Goal: Information Seeking & Learning: Check status

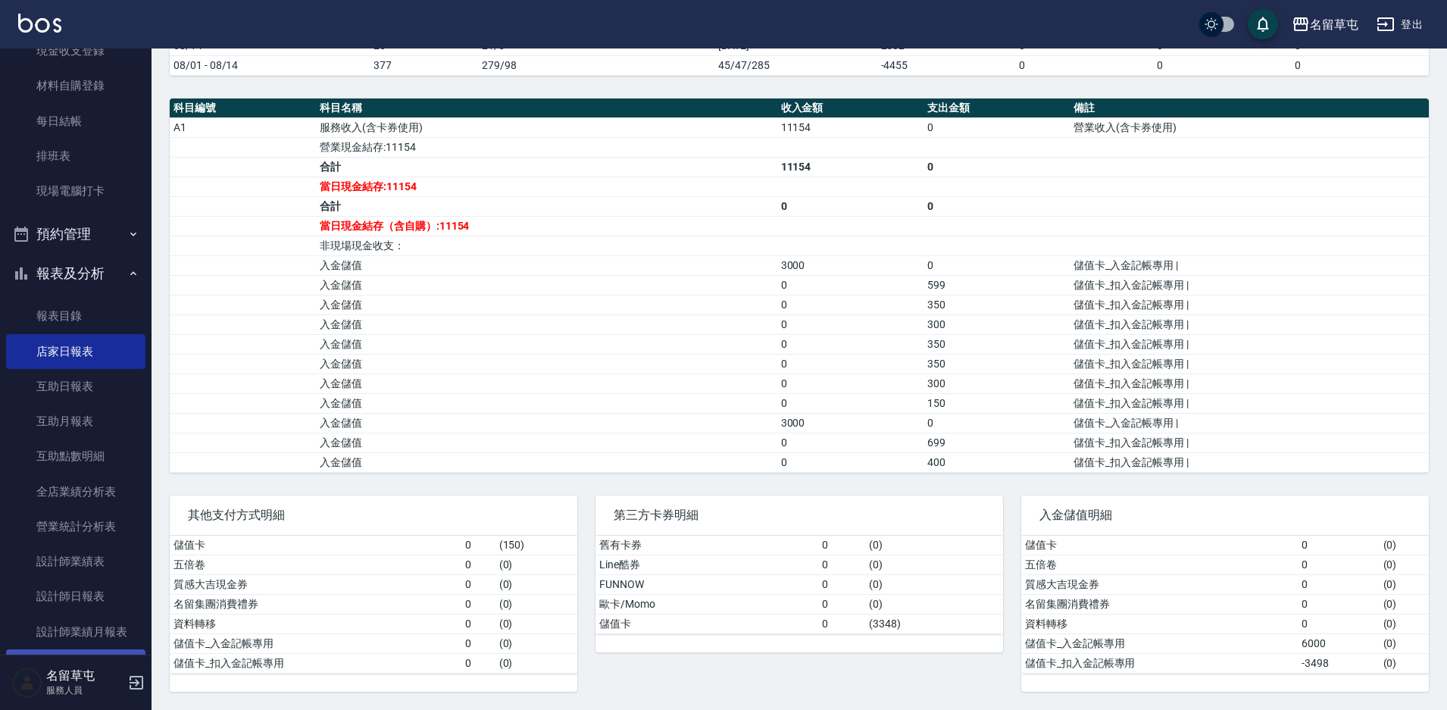
scroll to position [227, 0]
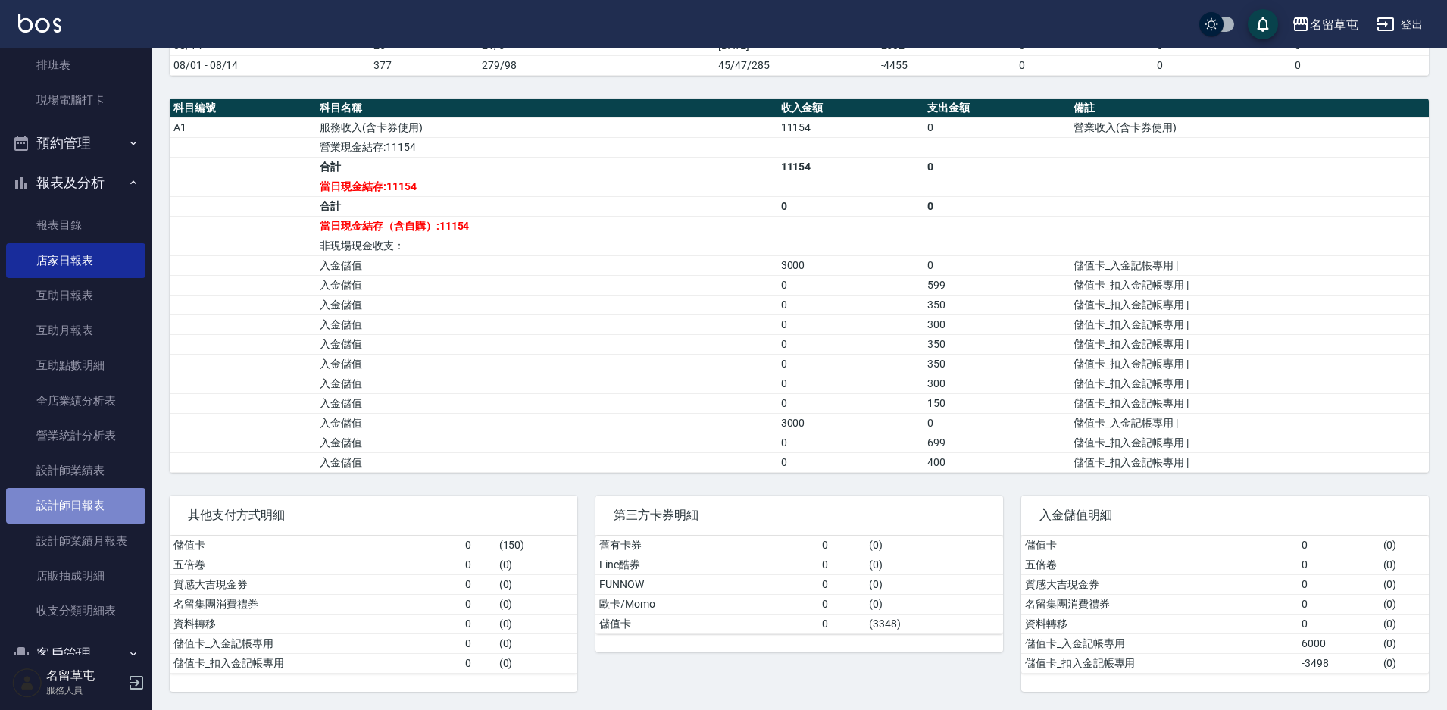
click at [80, 501] on link "設計師日報表" at bounding box center [75, 505] width 139 height 35
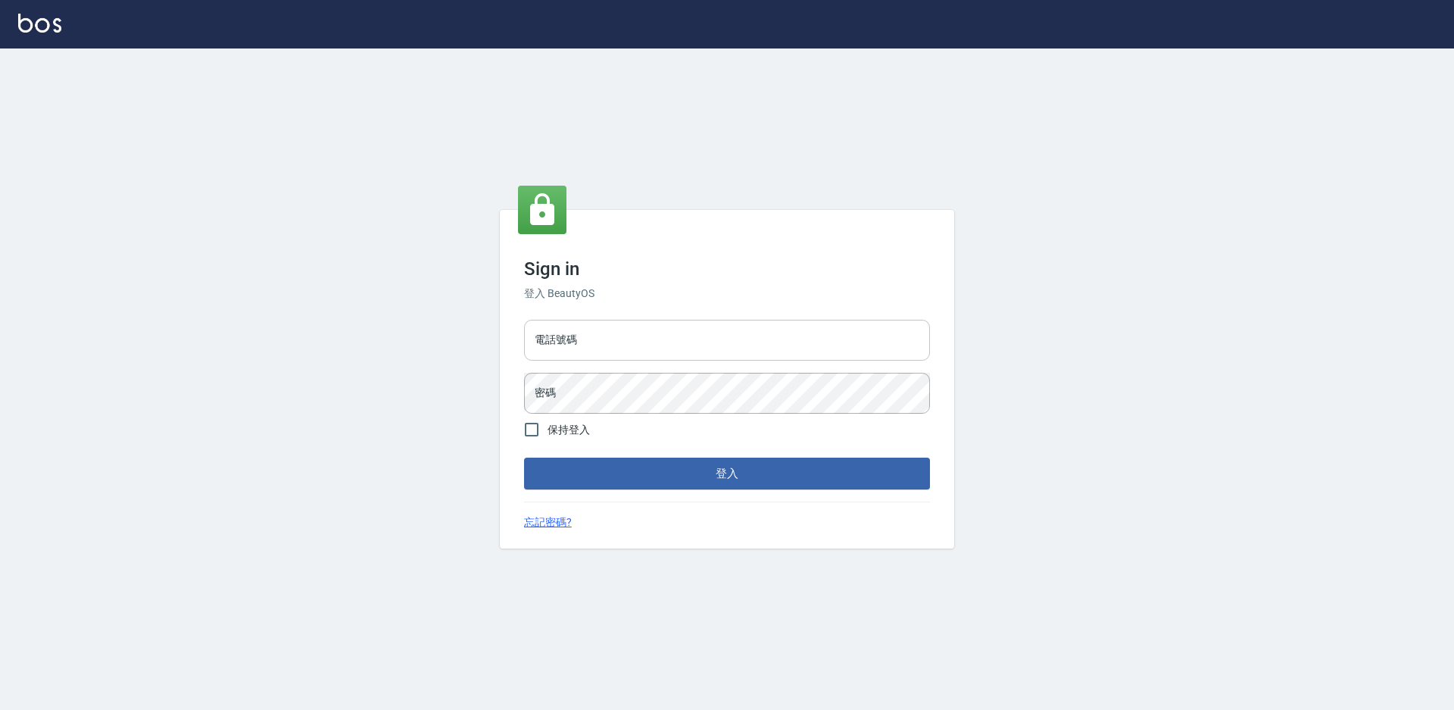
click at [620, 326] on div "Sign in 登入 BeautyOS 電話號碼 電話號碼 密碼 密碼 保持登入 登入 忘記密碼?" at bounding box center [727, 379] width 454 height 339
click at [617, 336] on input "電話號碼" at bounding box center [727, 340] width 406 height 41
type input "2306457"
click at [524, 458] on button "登入" at bounding box center [727, 474] width 406 height 32
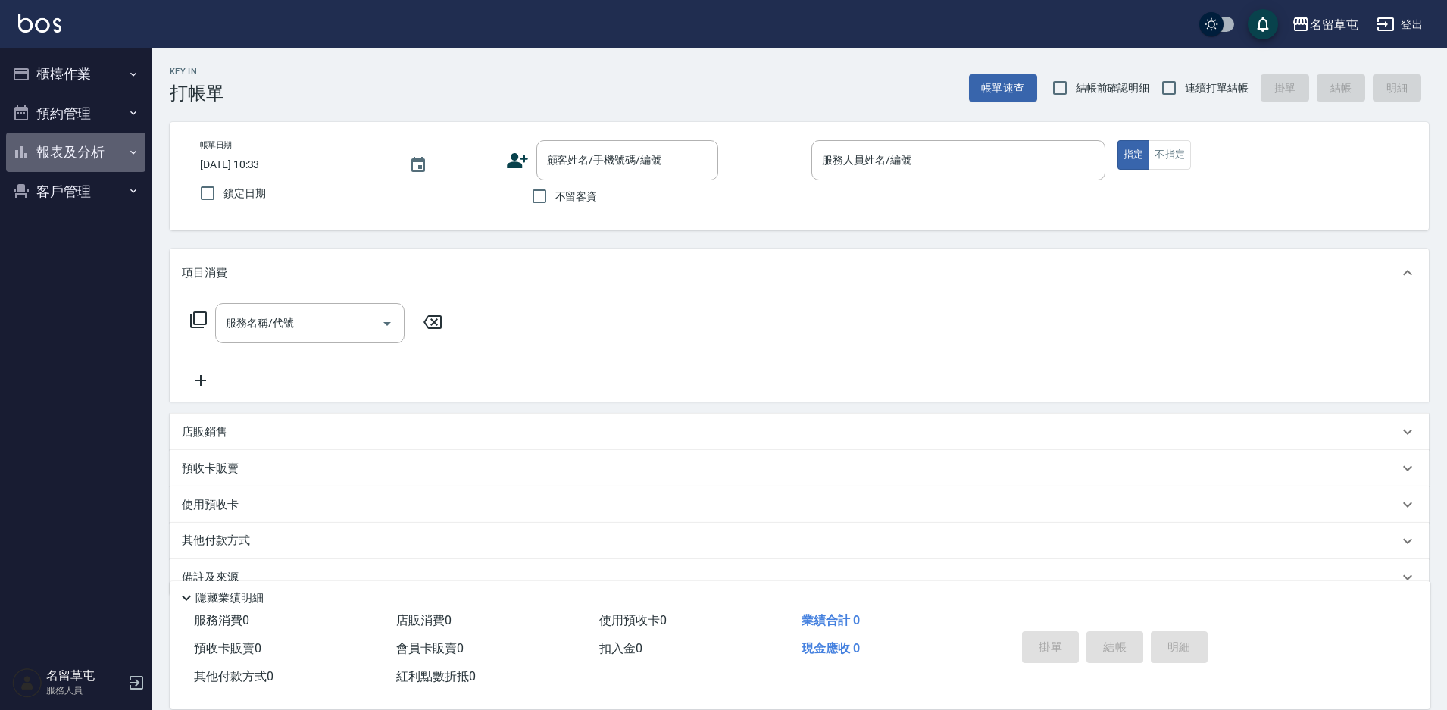
click at [78, 155] on button "報表及分析" at bounding box center [75, 152] width 139 height 39
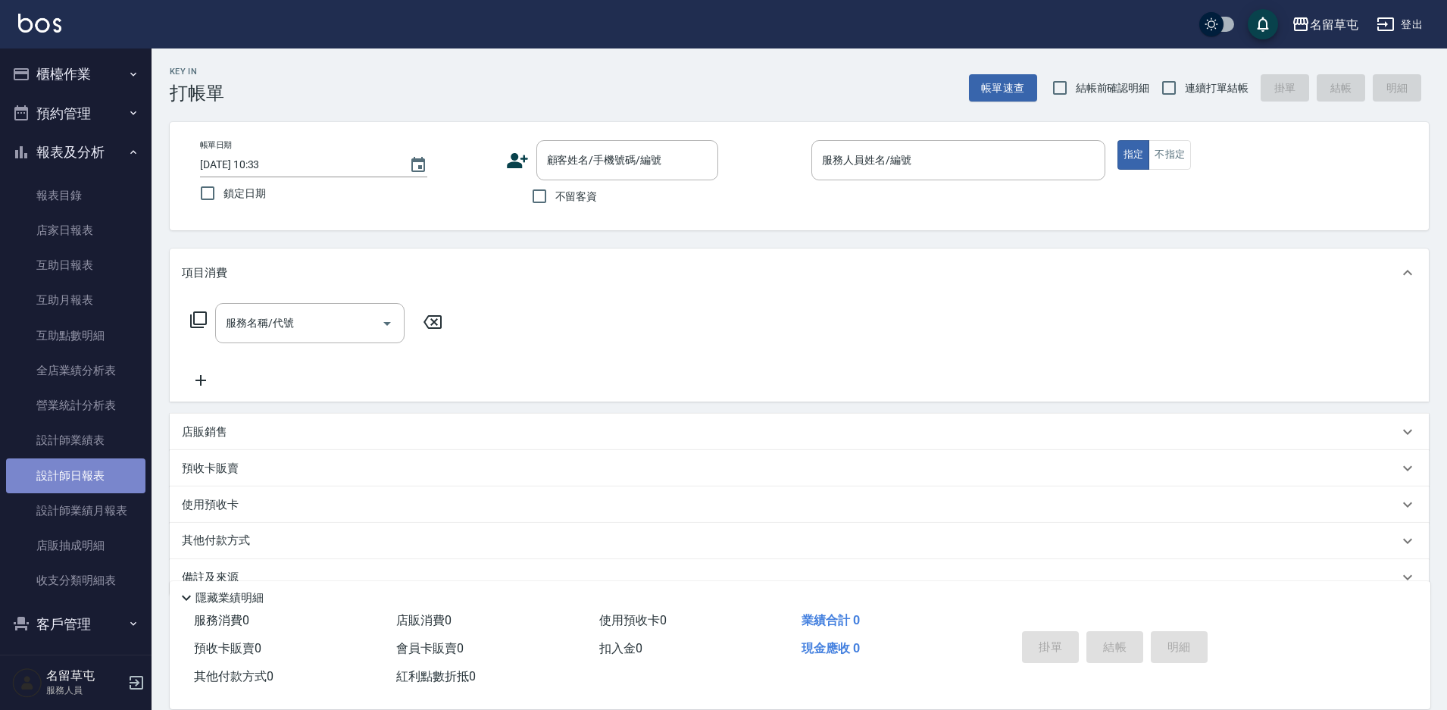
click at [81, 486] on link "設計師日報表" at bounding box center [75, 475] width 139 height 35
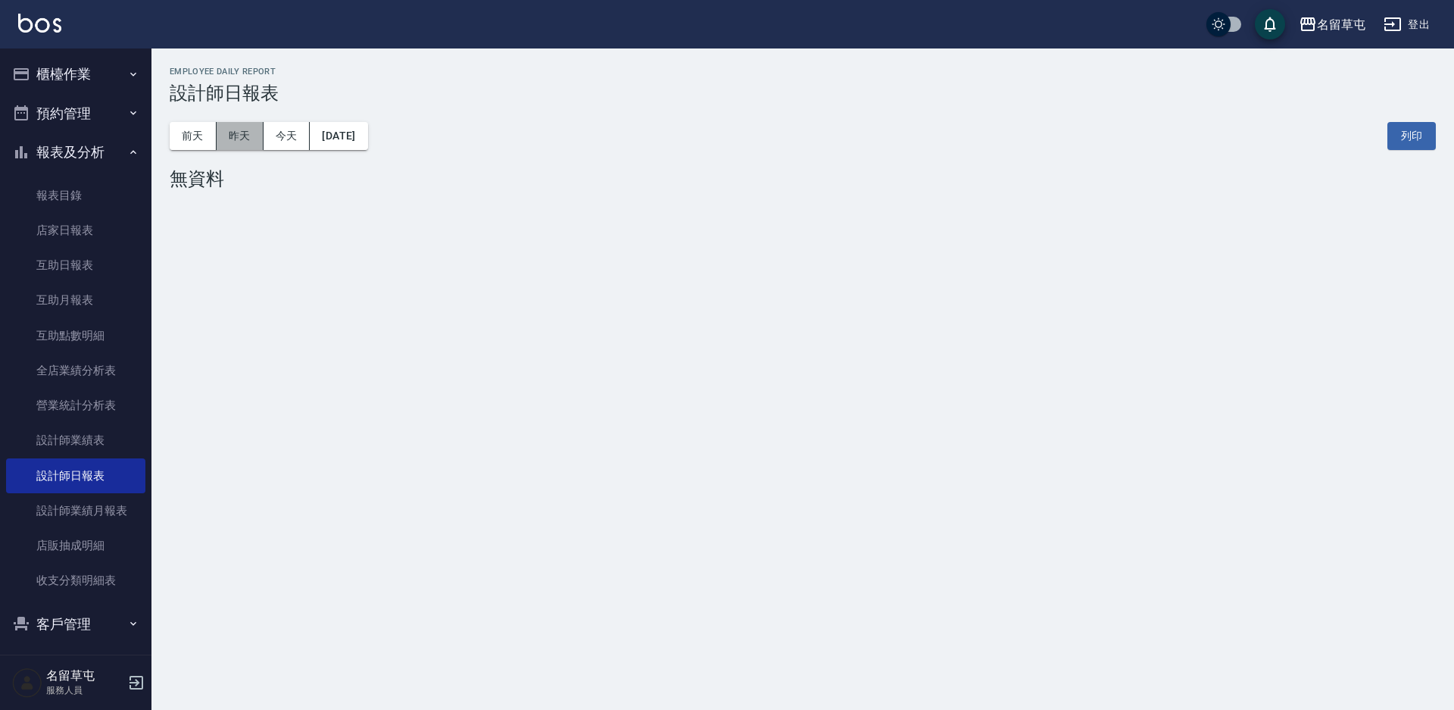
click at [248, 136] on button "昨天" at bounding box center [240, 136] width 47 height 28
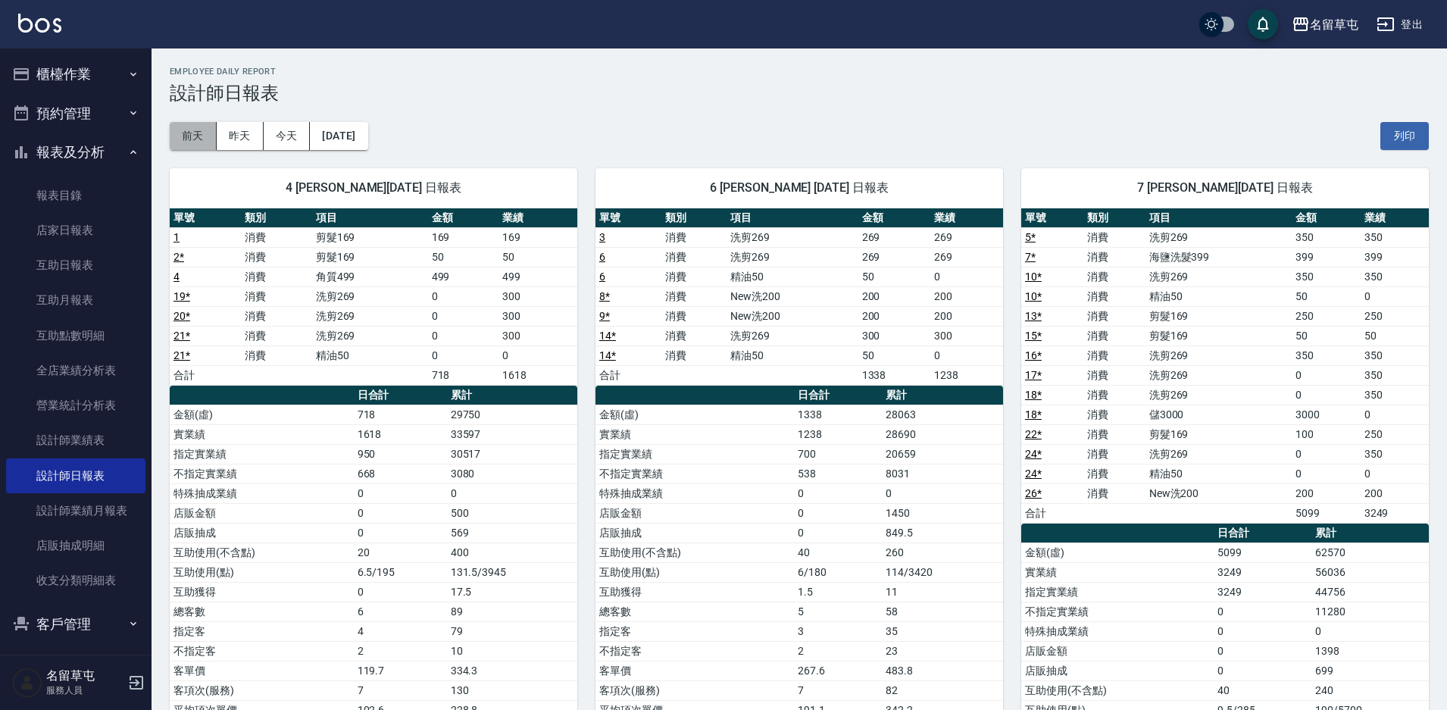
click at [210, 142] on button "前天" at bounding box center [193, 136] width 47 height 28
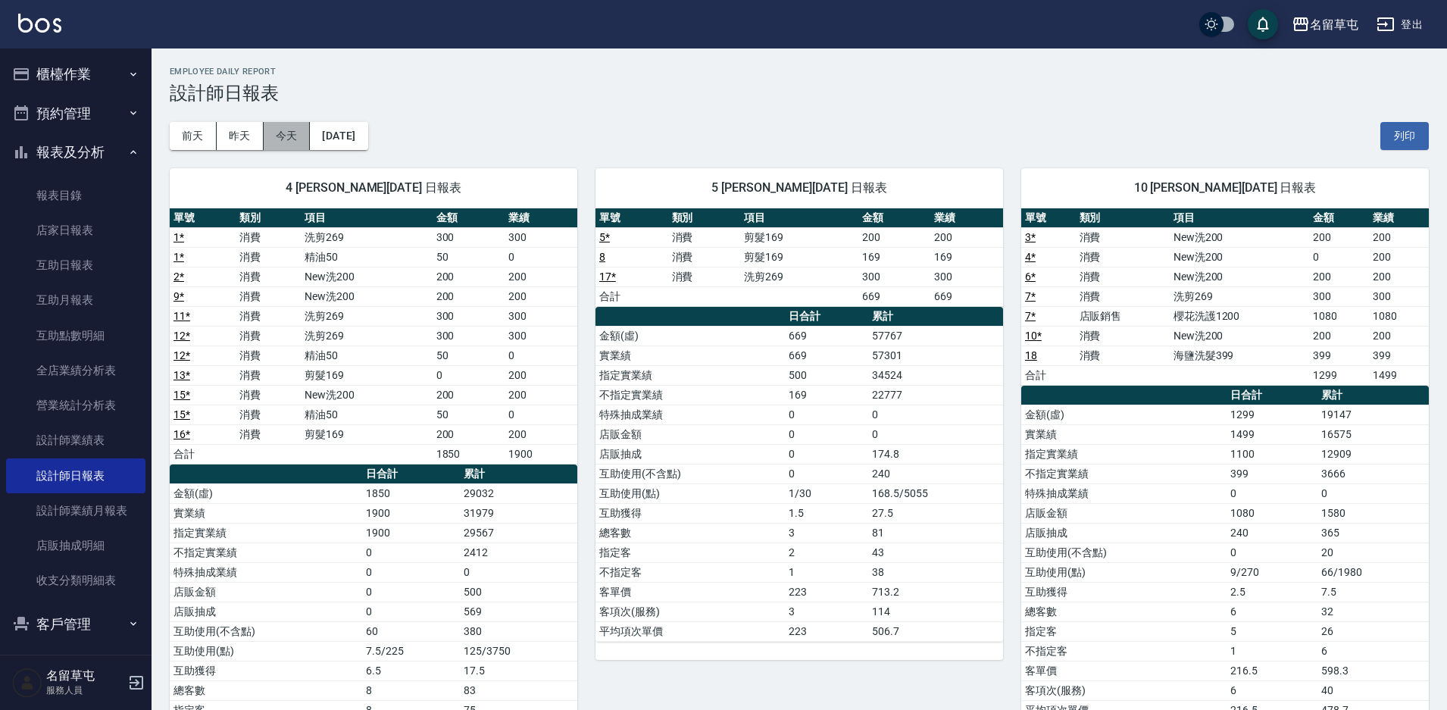
click at [294, 140] on button "今天" at bounding box center [287, 136] width 47 height 28
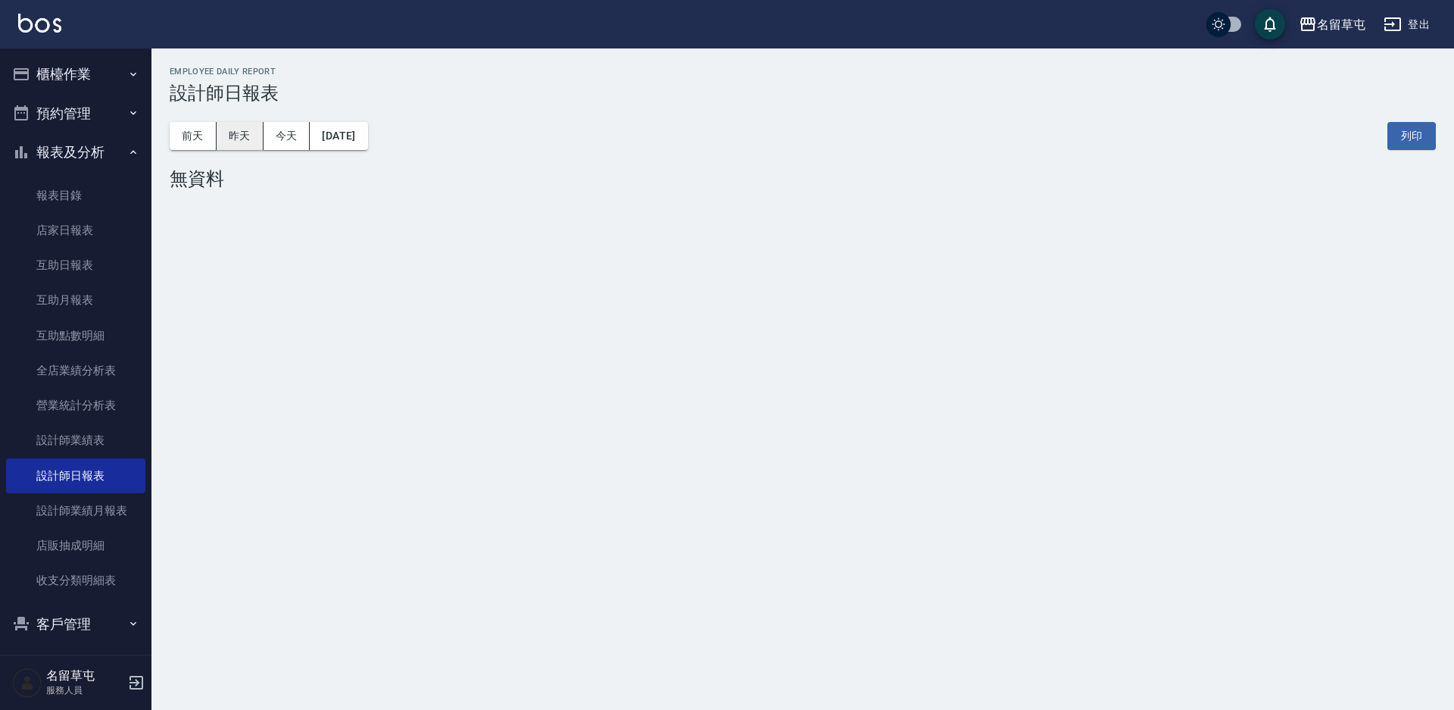
click at [251, 130] on button "昨天" at bounding box center [240, 136] width 47 height 28
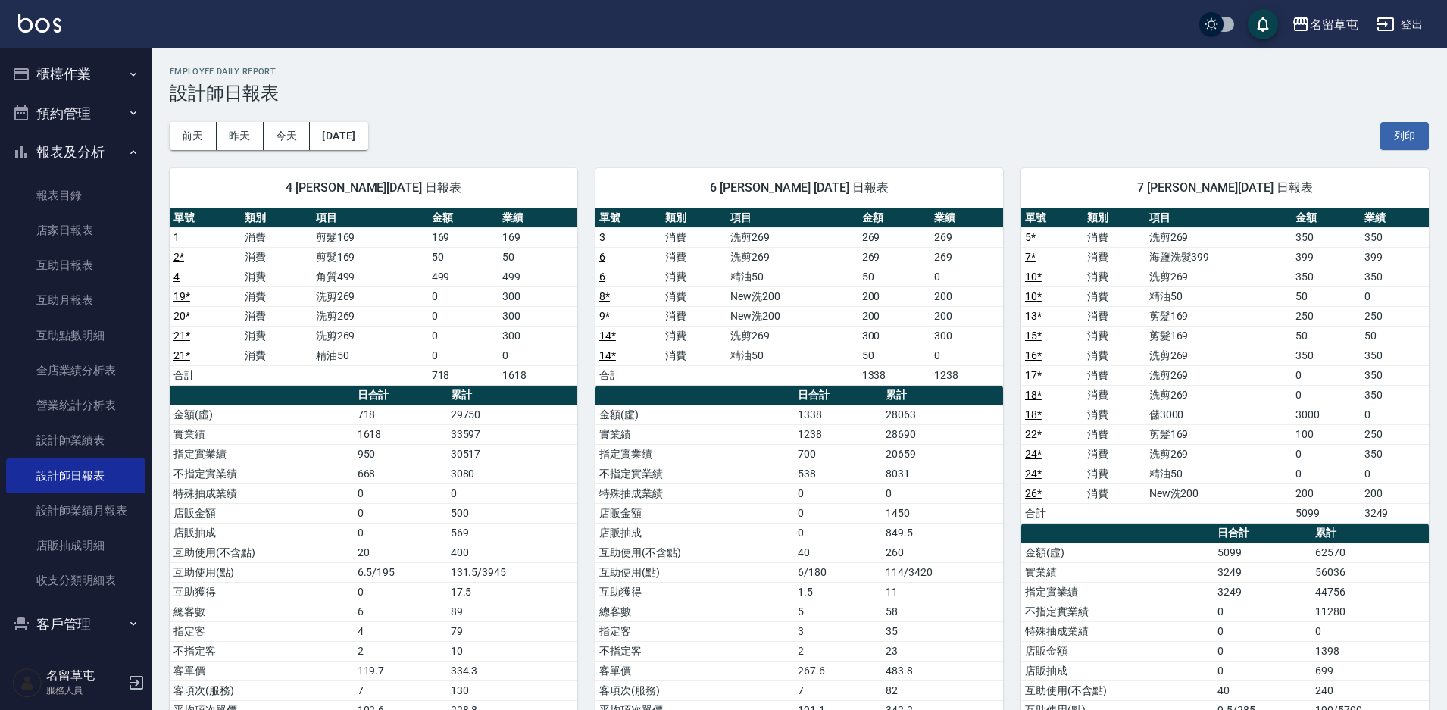
click at [264, 223] on th "類別" at bounding box center [276, 218] width 71 height 20
click at [186, 139] on button "前天" at bounding box center [193, 136] width 47 height 28
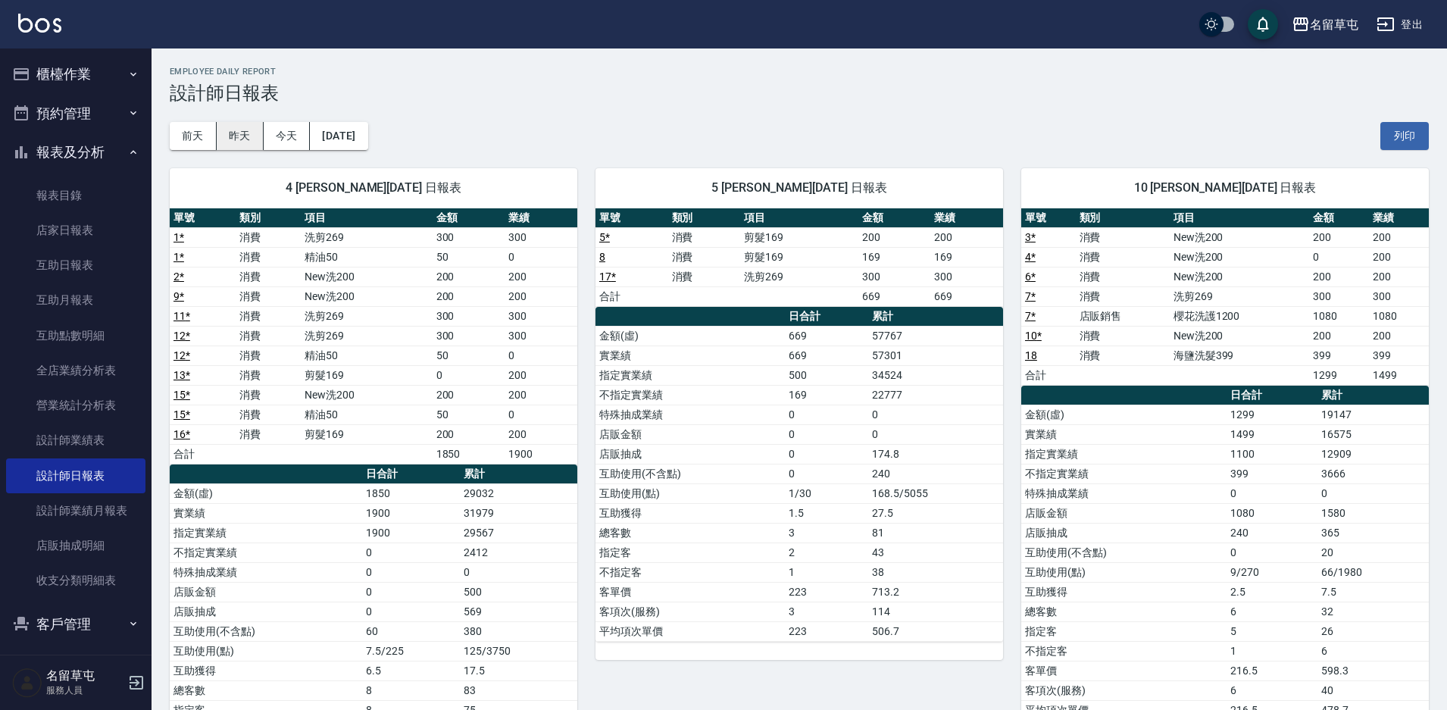
click at [244, 142] on button "昨天" at bounding box center [240, 136] width 47 height 28
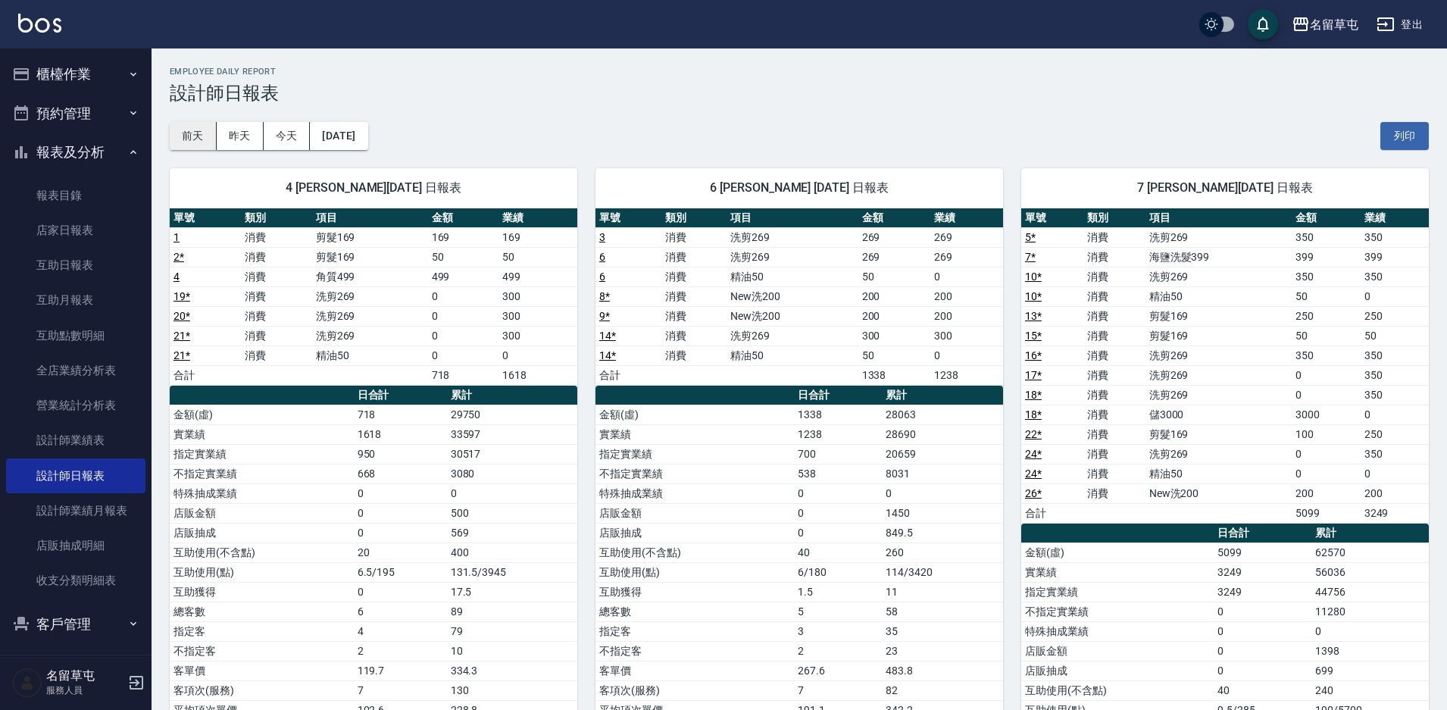
click at [206, 140] on button "前天" at bounding box center [193, 136] width 47 height 28
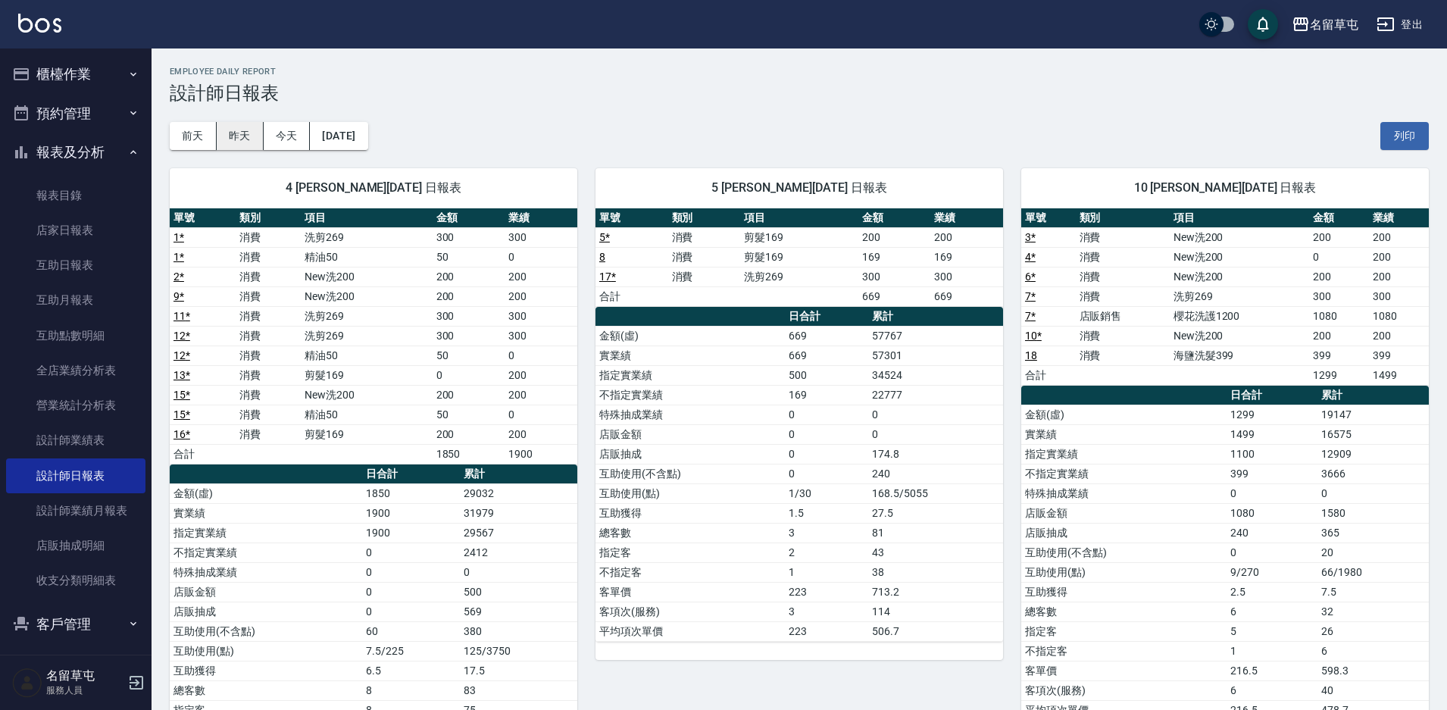
click at [245, 134] on button "昨天" at bounding box center [240, 136] width 47 height 28
